Goal: Information Seeking & Learning: Learn about a topic

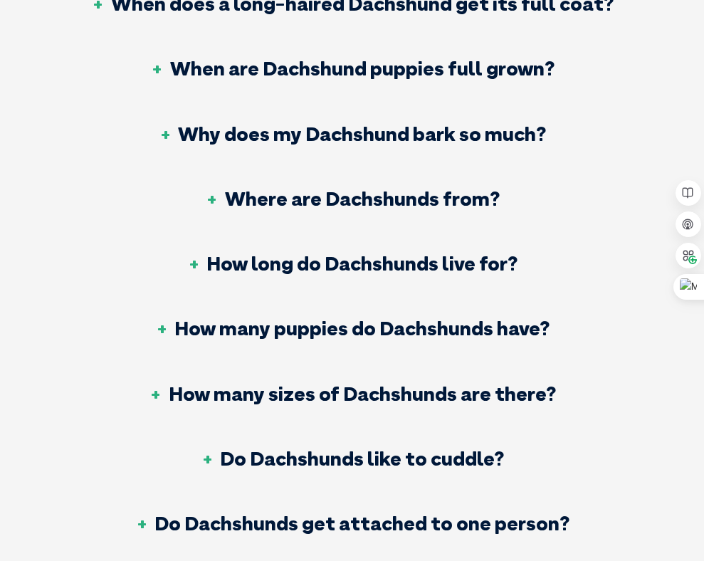
scroll to position [6948, 0]
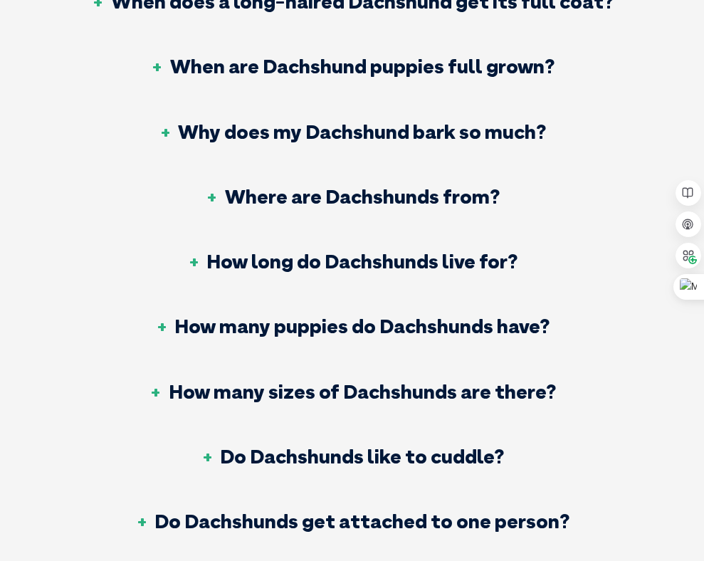
click at [370, 446] on h3 "Do Dachshunds like to cuddle?" at bounding box center [352, 456] width 304 height 20
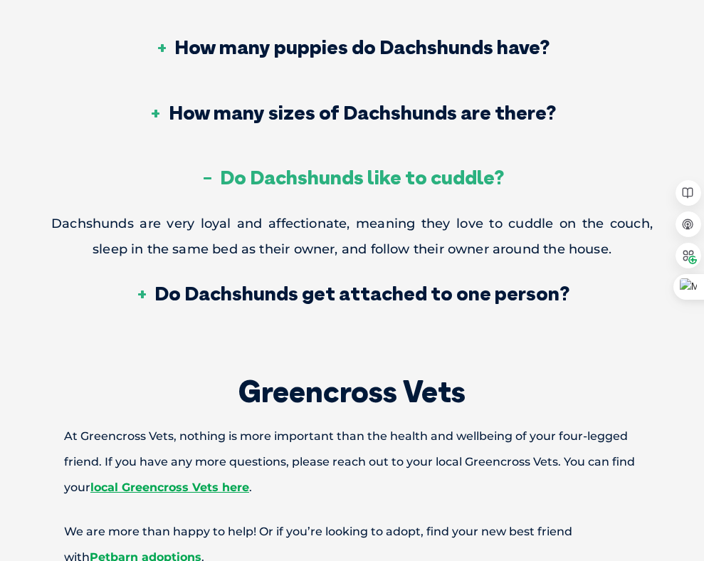
scroll to position [7231, 0]
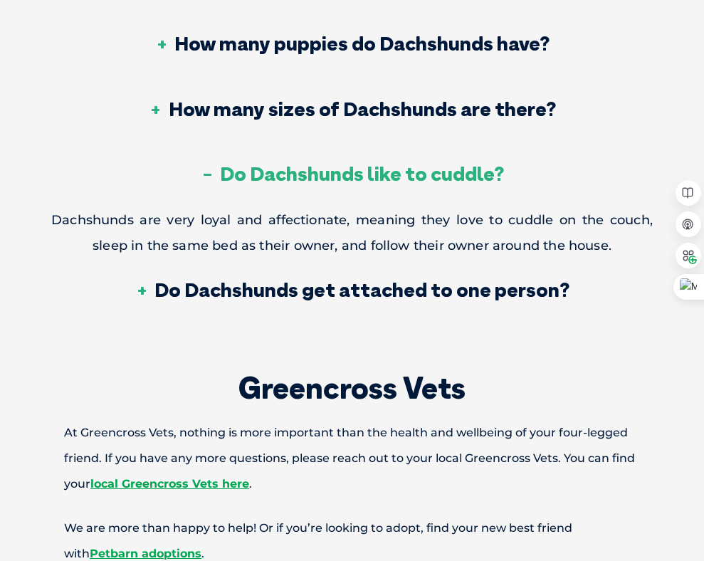
click at [393, 280] on h3 "Do Dachshunds get attached to one person?" at bounding box center [351, 290] width 435 height 20
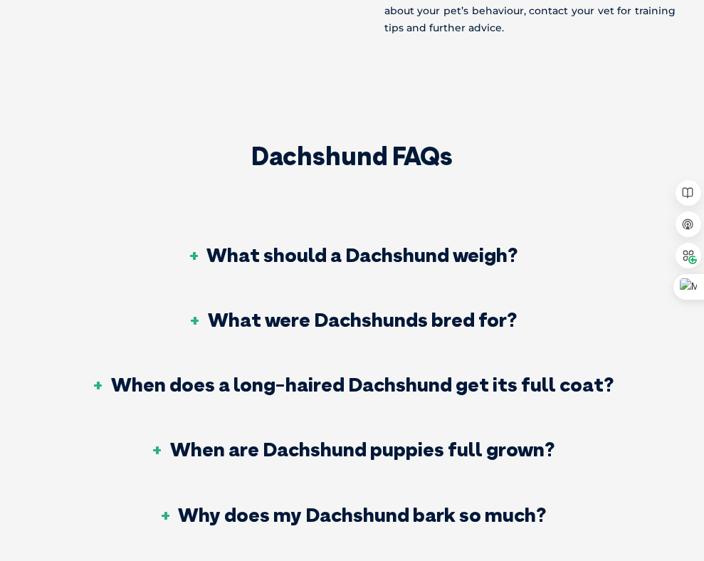
scroll to position [6535, 0]
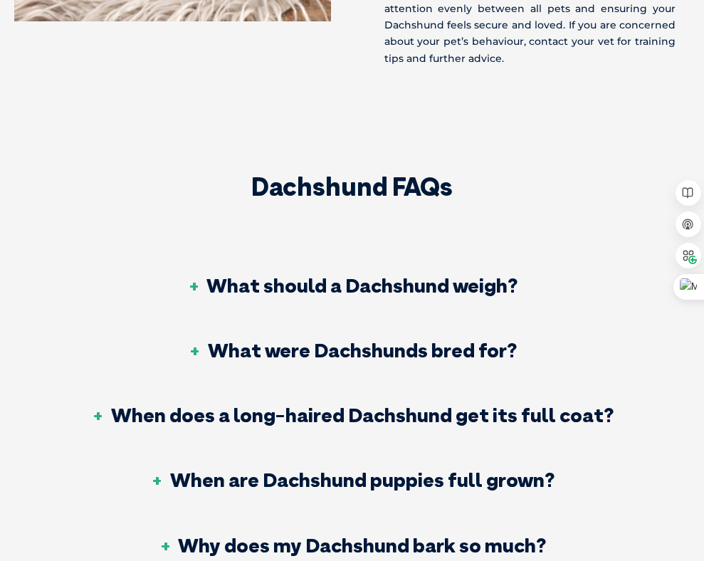
click at [375, 275] on h3 "What should a Dachshund weigh?" at bounding box center [351, 285] width 331 height 20
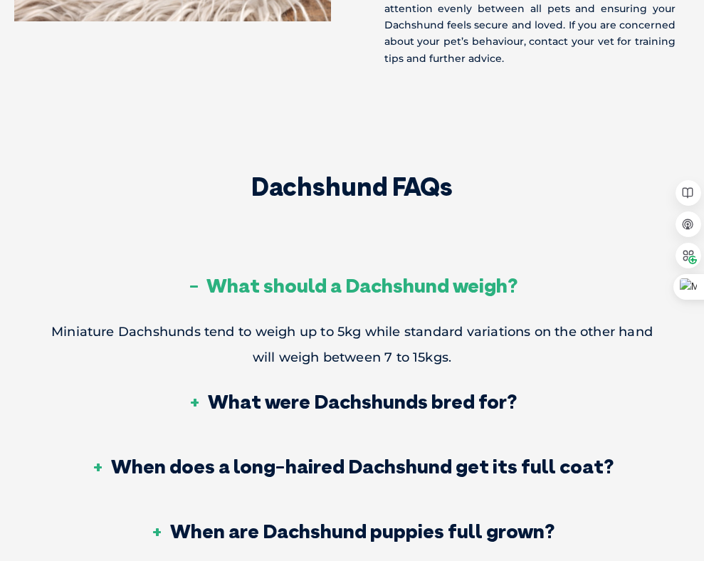
click at [375, 275] on h3 "What should a Dachshund weigh?" at bounding box center [351, 285] width 331 height 20
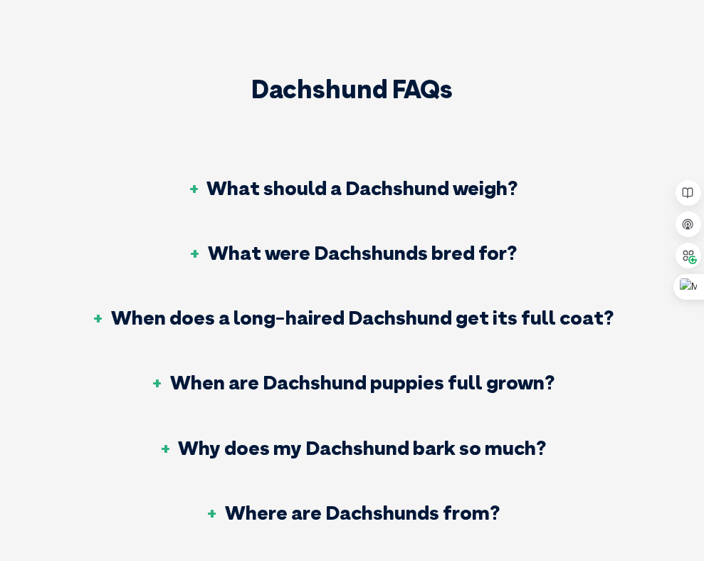
scroll to position [6638, 0]
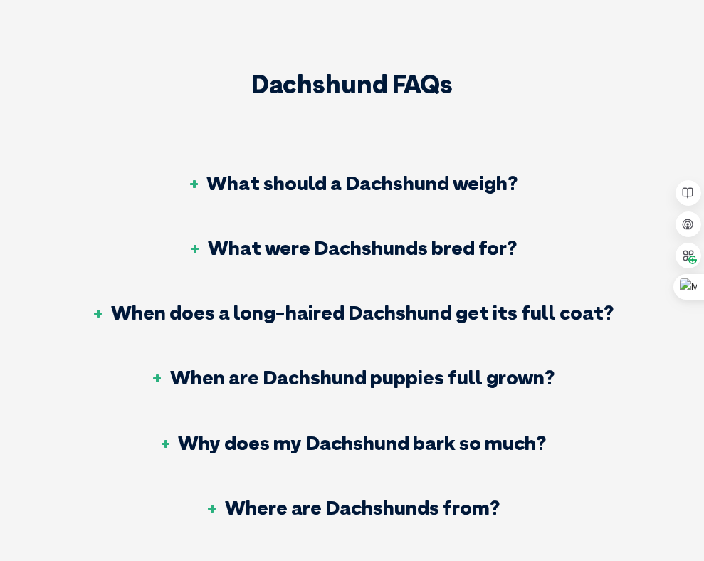
click at [342, 367] on h3 "When are Dachshund puppies full grown?" at bounding box center [352, 377] width 404 height 20
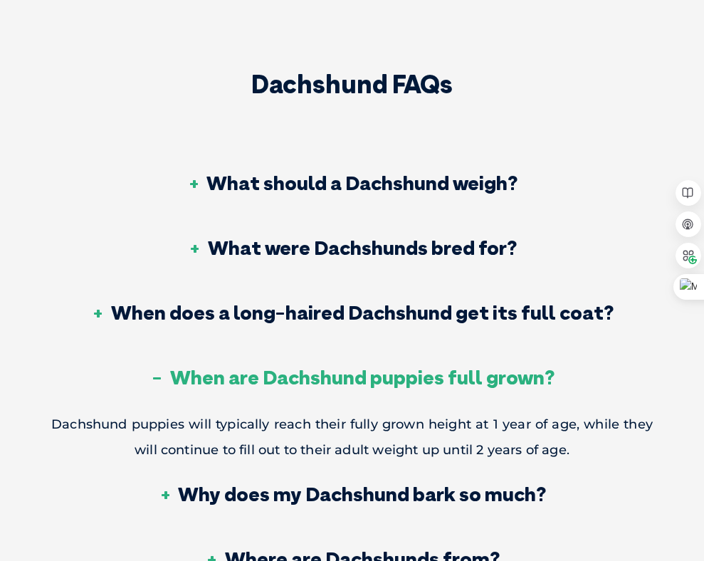
click at [341, 367] on h3 "When are Dachshund puppies full grown?" at bounding box center [352, 377] width 404 height 20
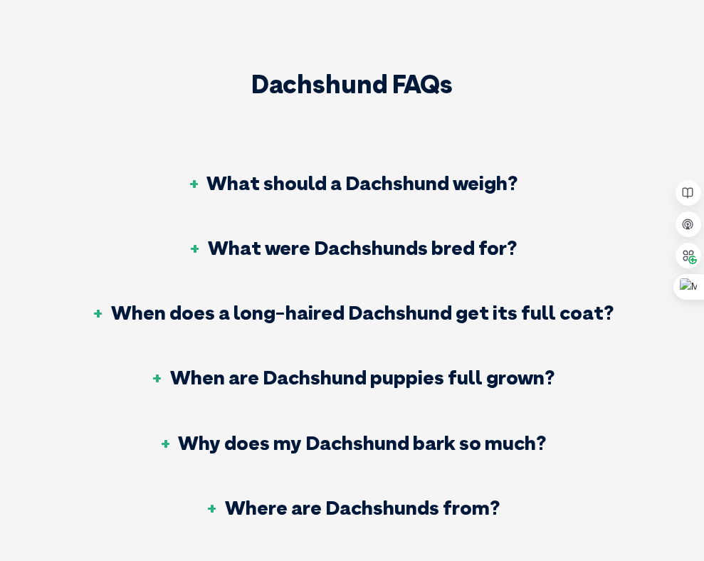
click at [321, 433] on h3 "Why does my Dachshund bark so much?" at bounding box center [352, 443] width 388 height 20
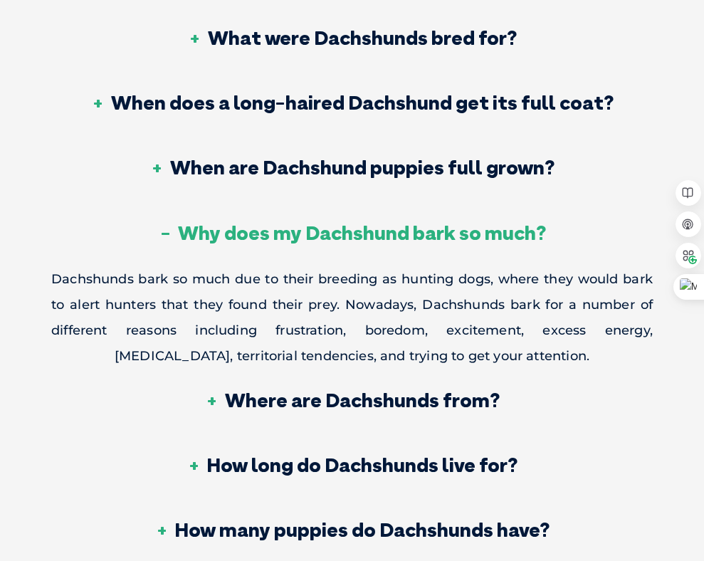
scroll to position [6850, 0]
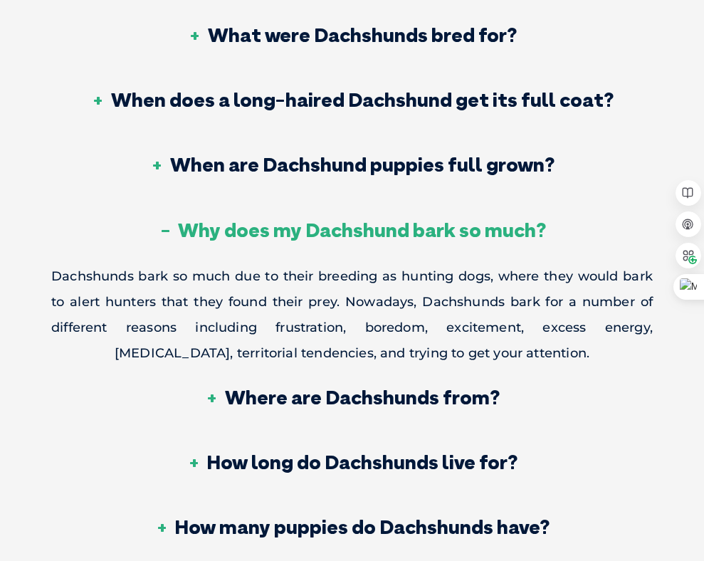
click at [354, 452] on h3 "How long do Dachshunds live for?" at bounding box center [351, 462] width 331 height 20
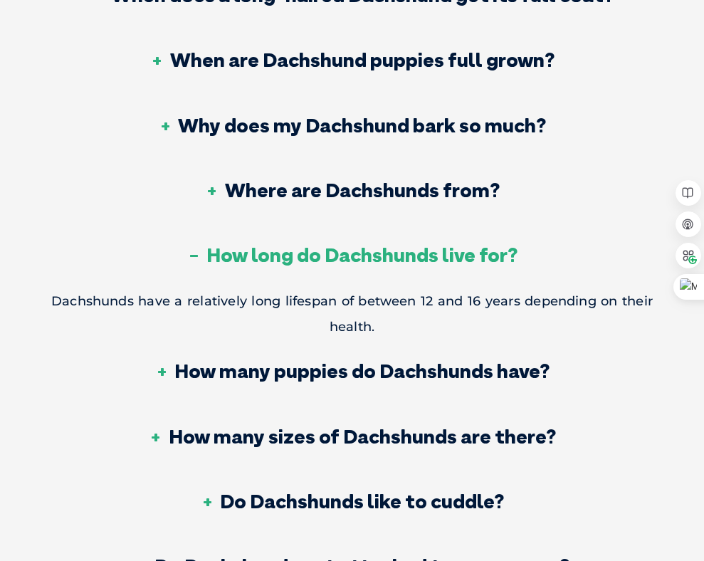
scroll to position [6956, 0]
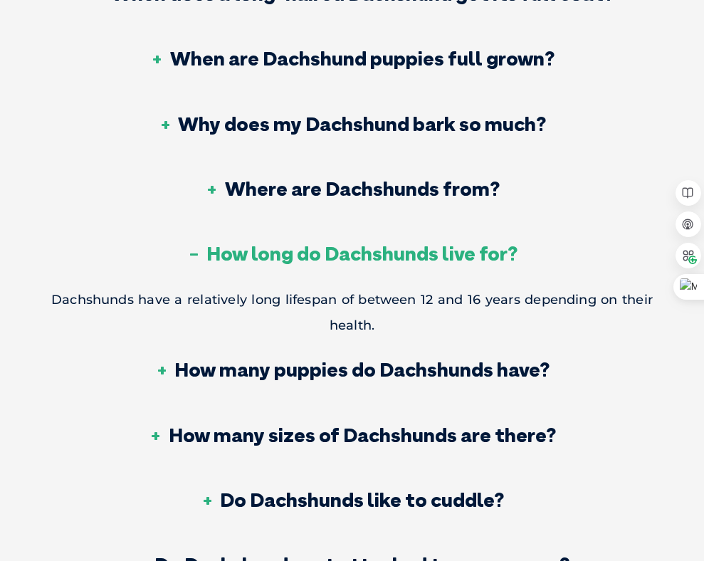
click at [359, 359] on h3 "How many puppies do Dachshunds have?" at bounding box center [351, 369] width 395 height 20
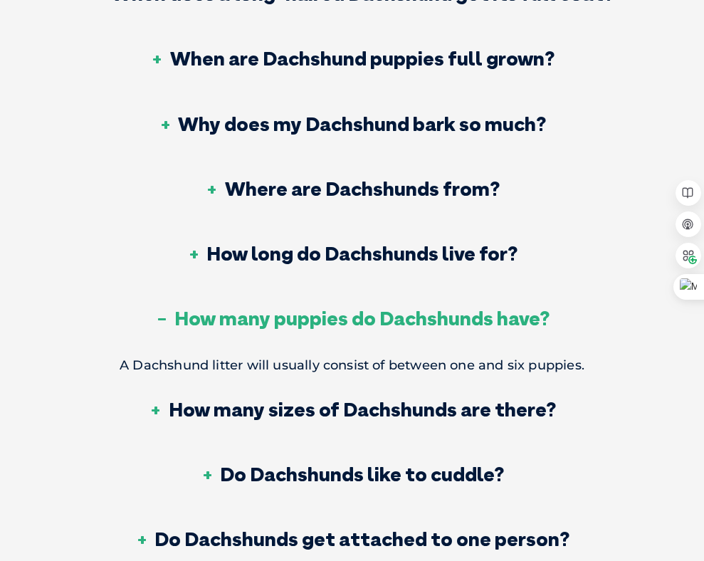
click at [373, 308] on h3 "How many puppies do Dachshunds have?" at bounding box center [351, 318] width 395 height 20
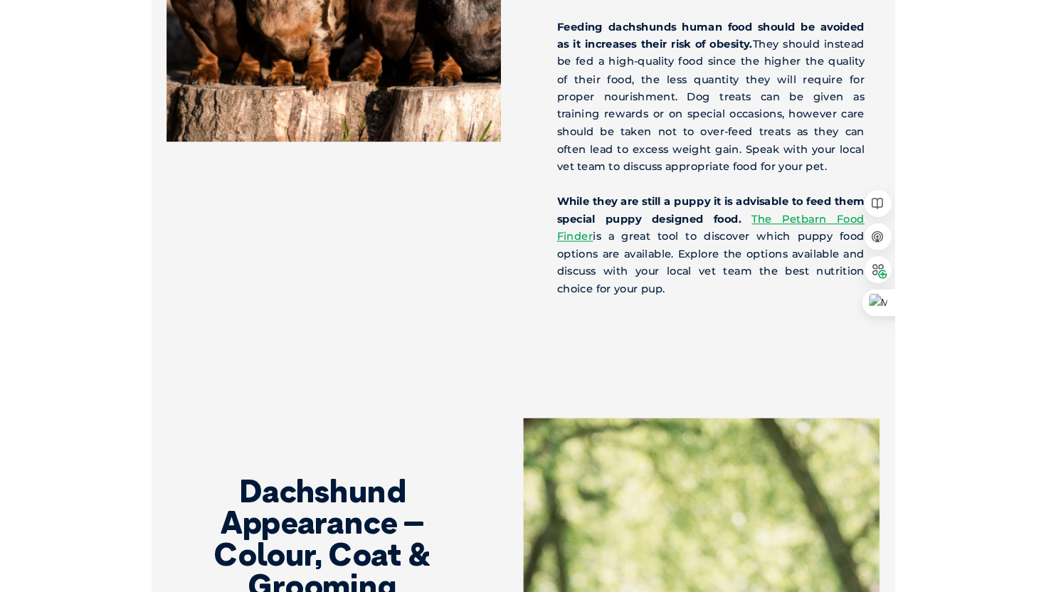
scroll to position [4973, 0]
